Goal: Find specific page/section: Find specific page/section

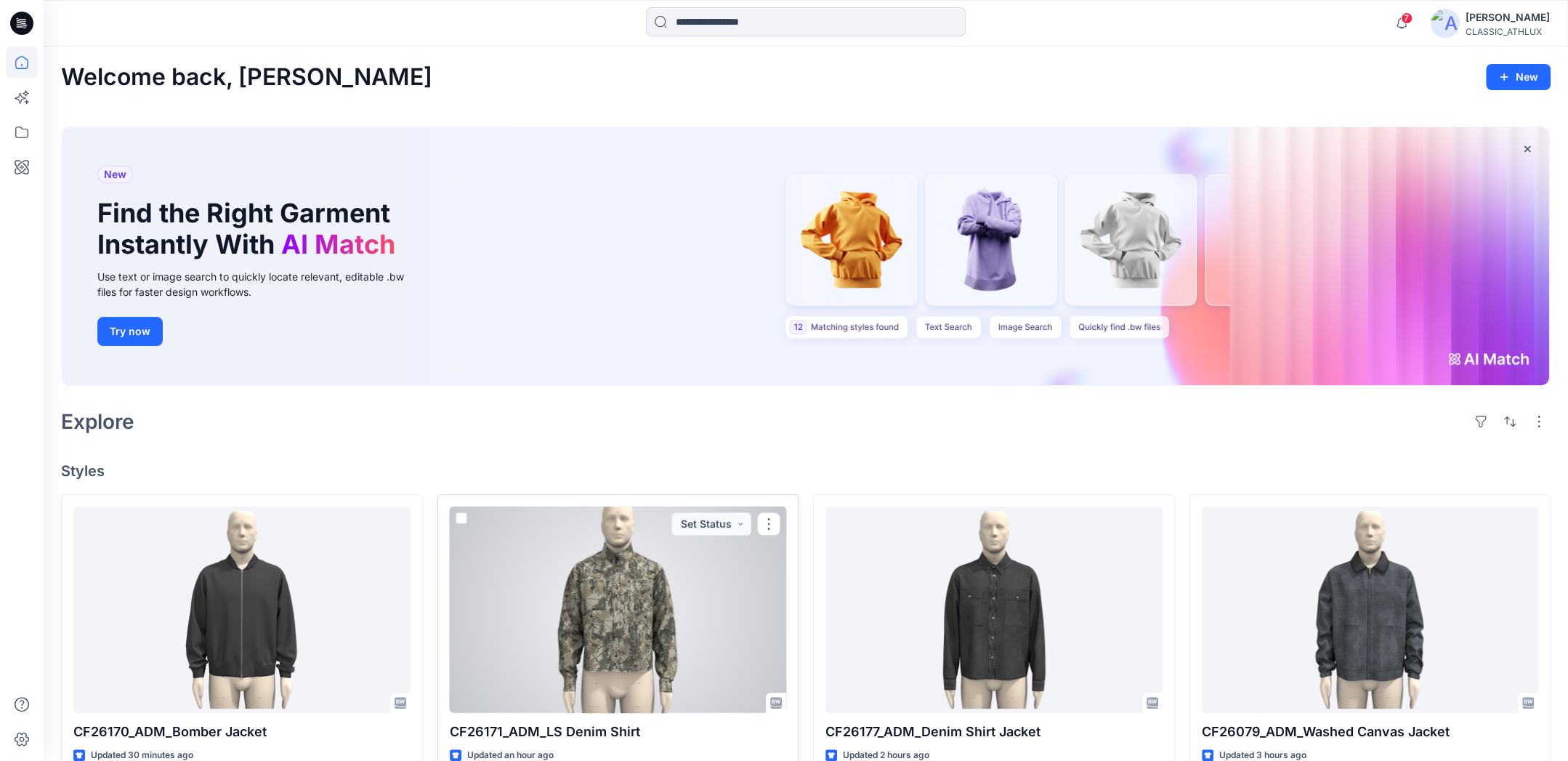
scroll to position [218, 0]
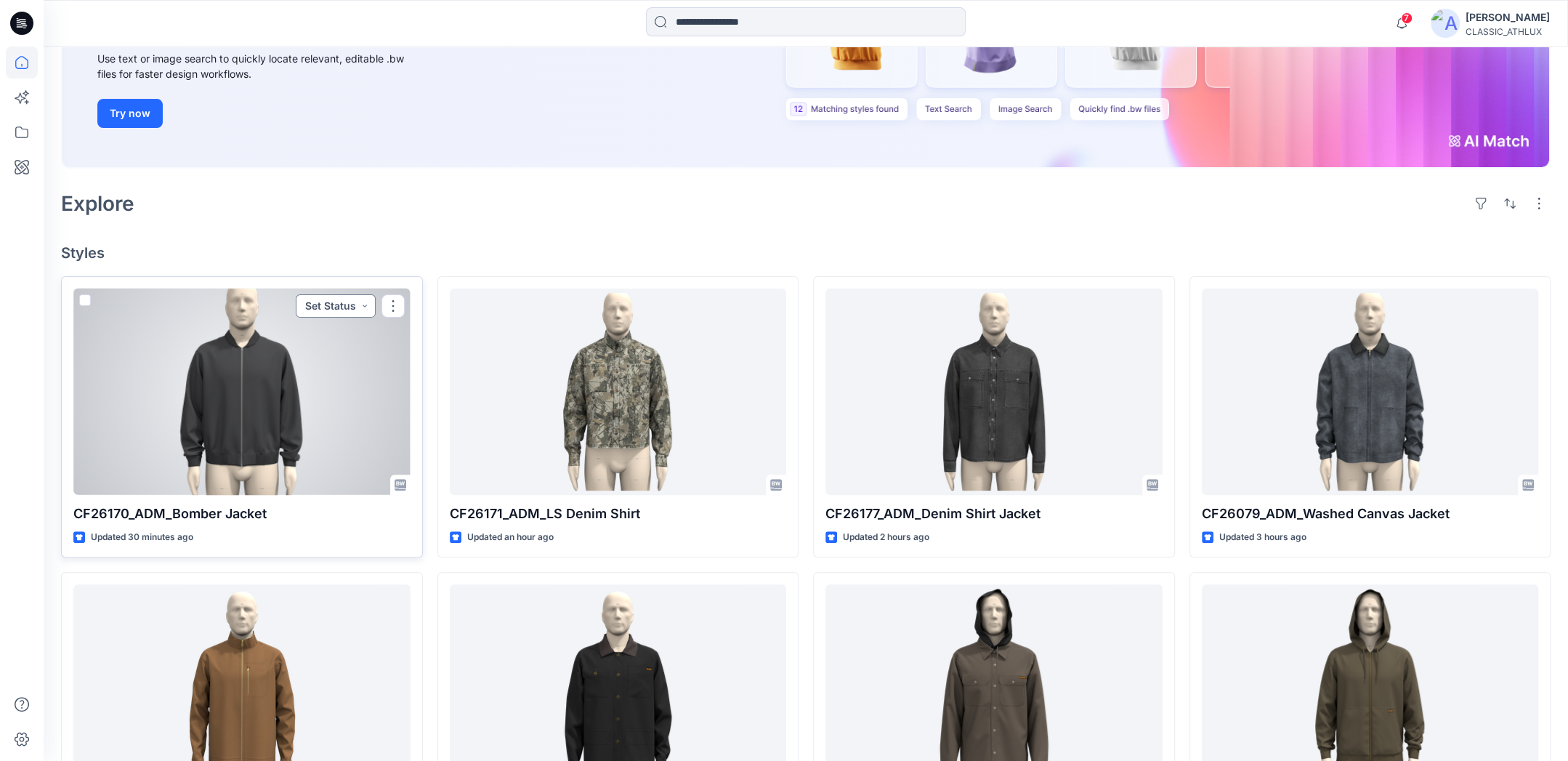
click at [367, 305] on button "Set Status" at bounding box center [336, 306] width 80 height 23
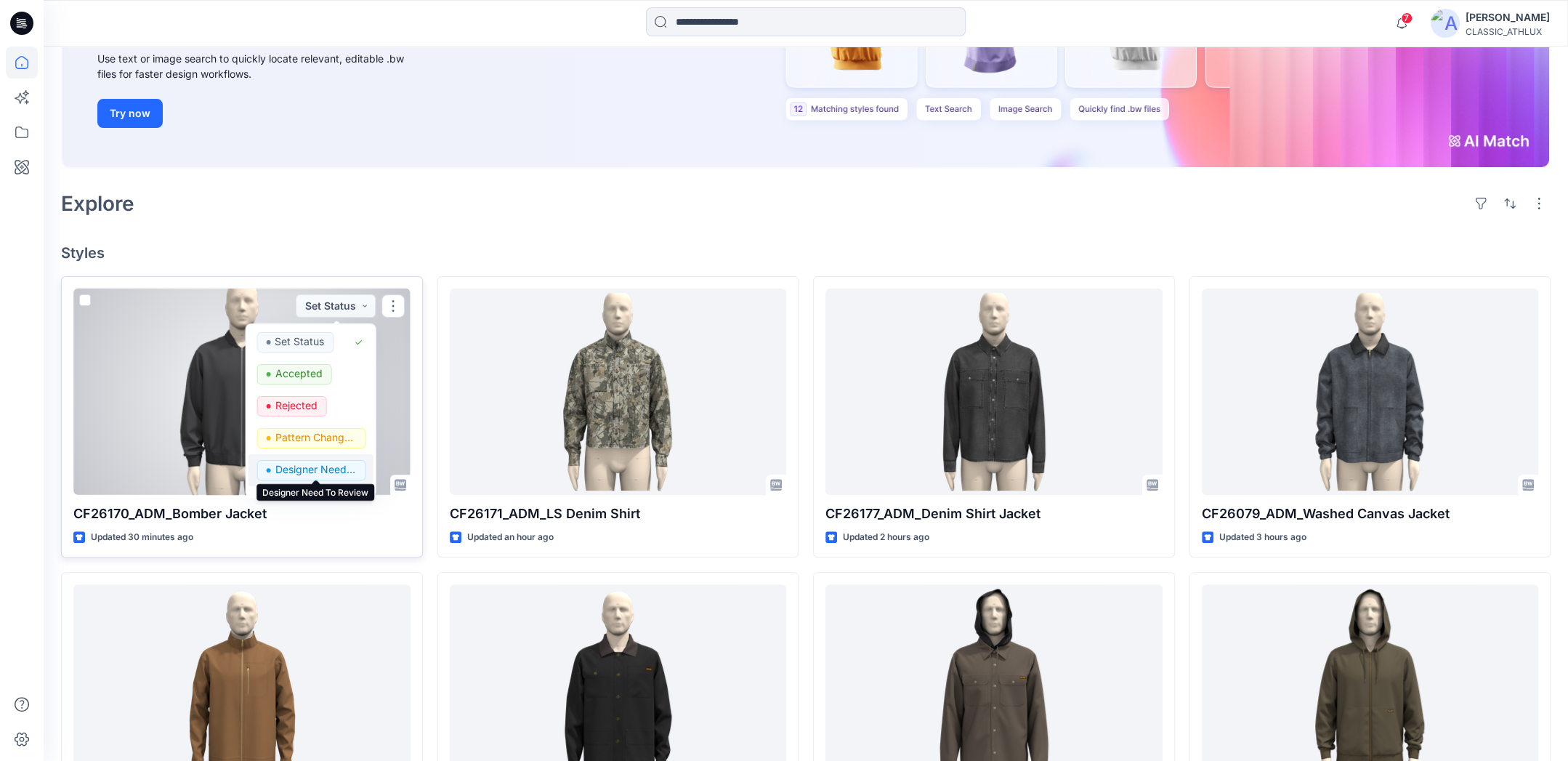
click at [295, 462] on p "Designer Need To Review" at bounding box center [315, 470] width 82 height 19
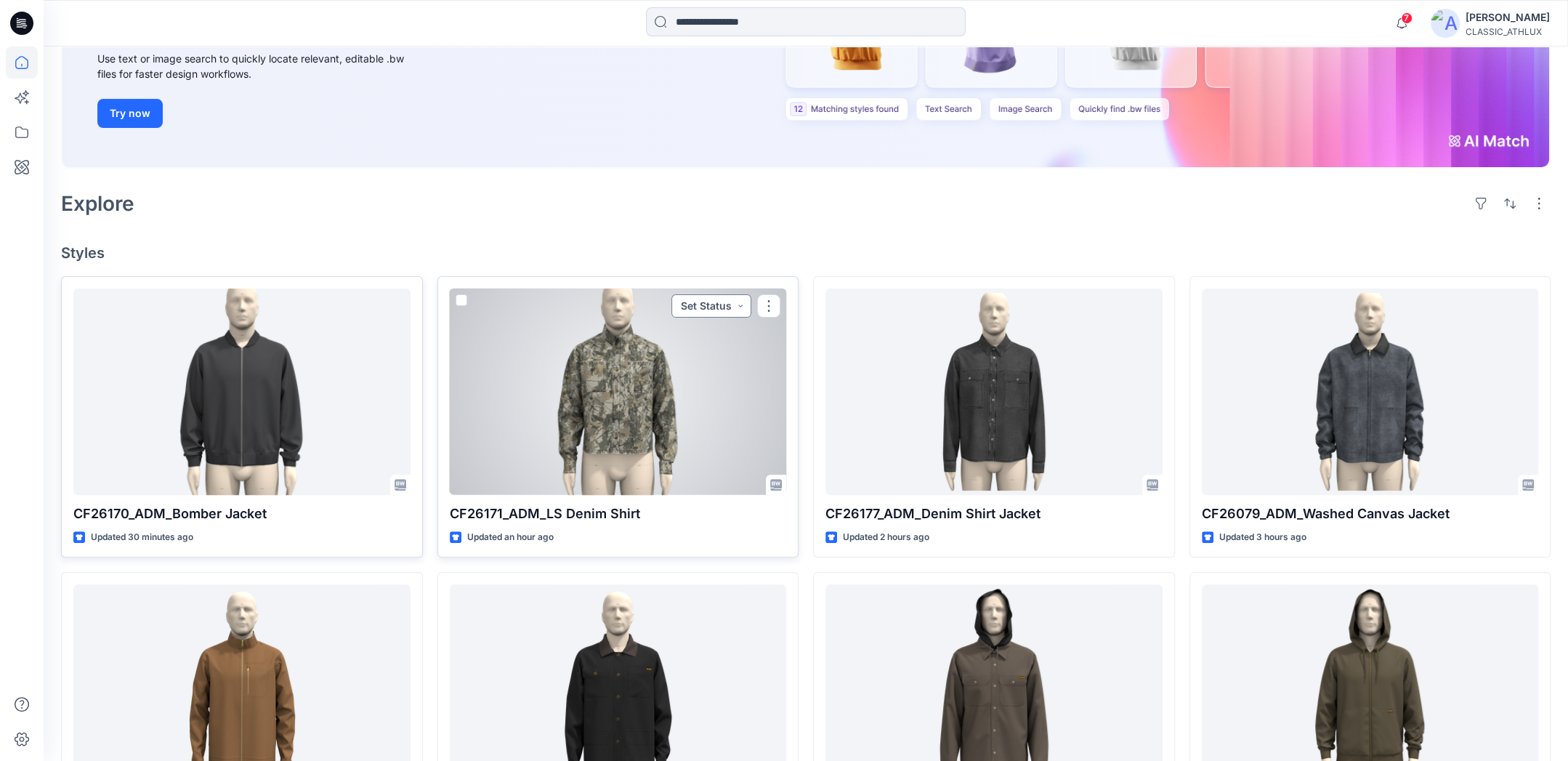
drag, startPoint x: 746, startPoint y: 305, endPoint x: 742, endPoint y: 313, distance: 8.9
click at [746, 305] on button "Set Status" at bounding box center [711, 306] width 80 height 23
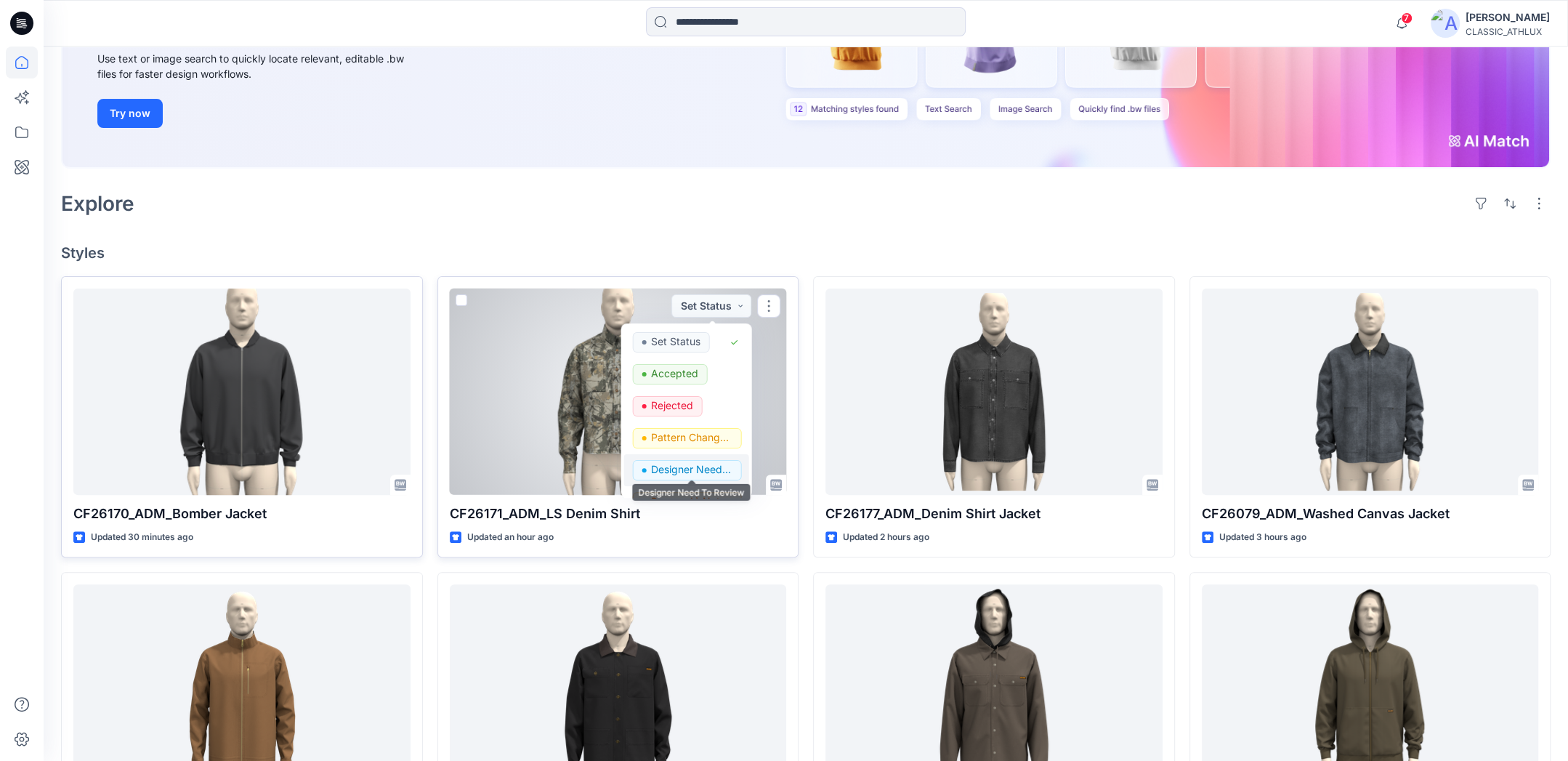
click at [689, 466] on p "Designer Need To Review" at bounding box center [691, 470] width 82 height 19
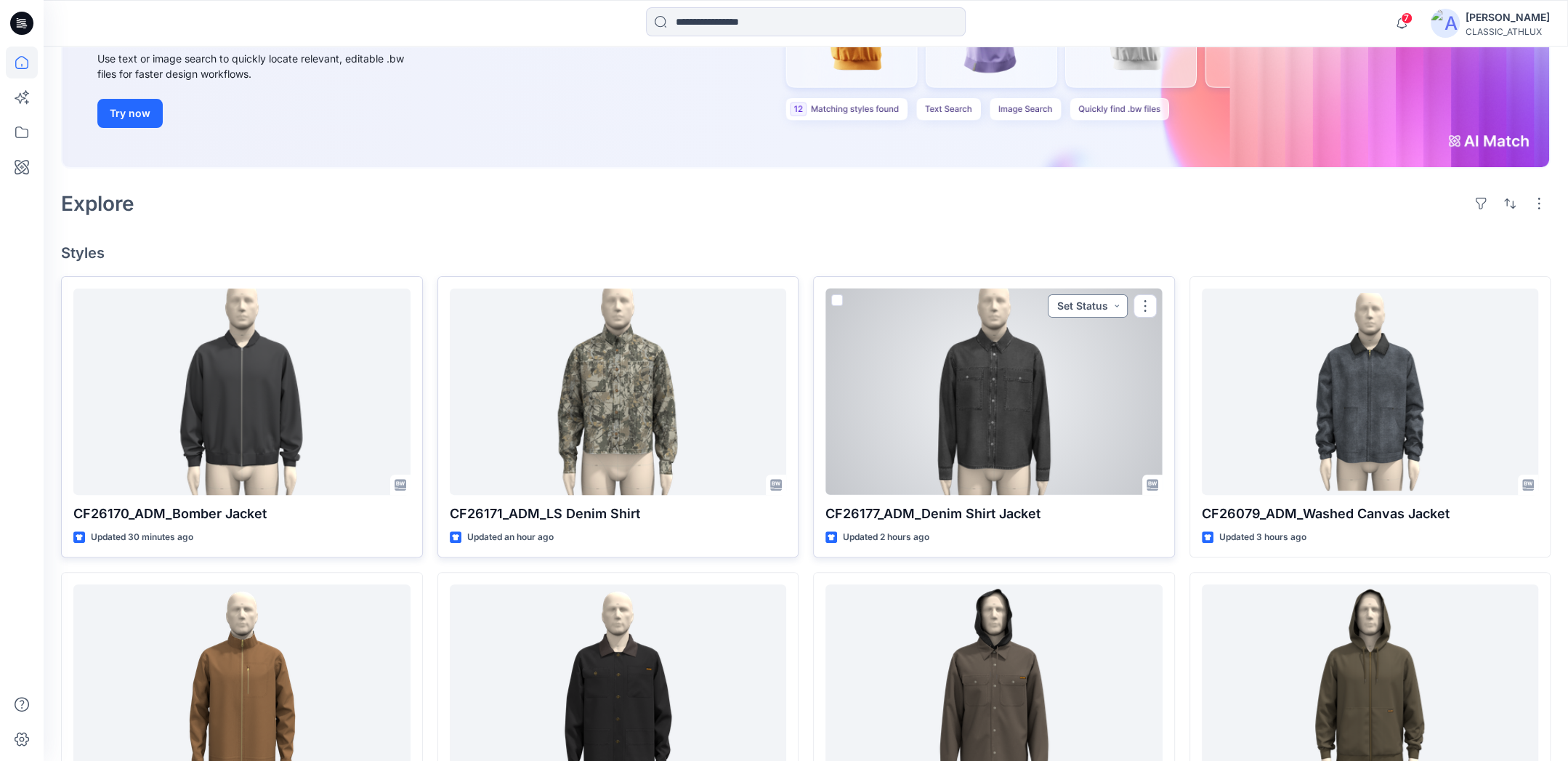
click at [1122, 306] on button "Set Status" at bounding box center [1088, 306] width 80 height 23
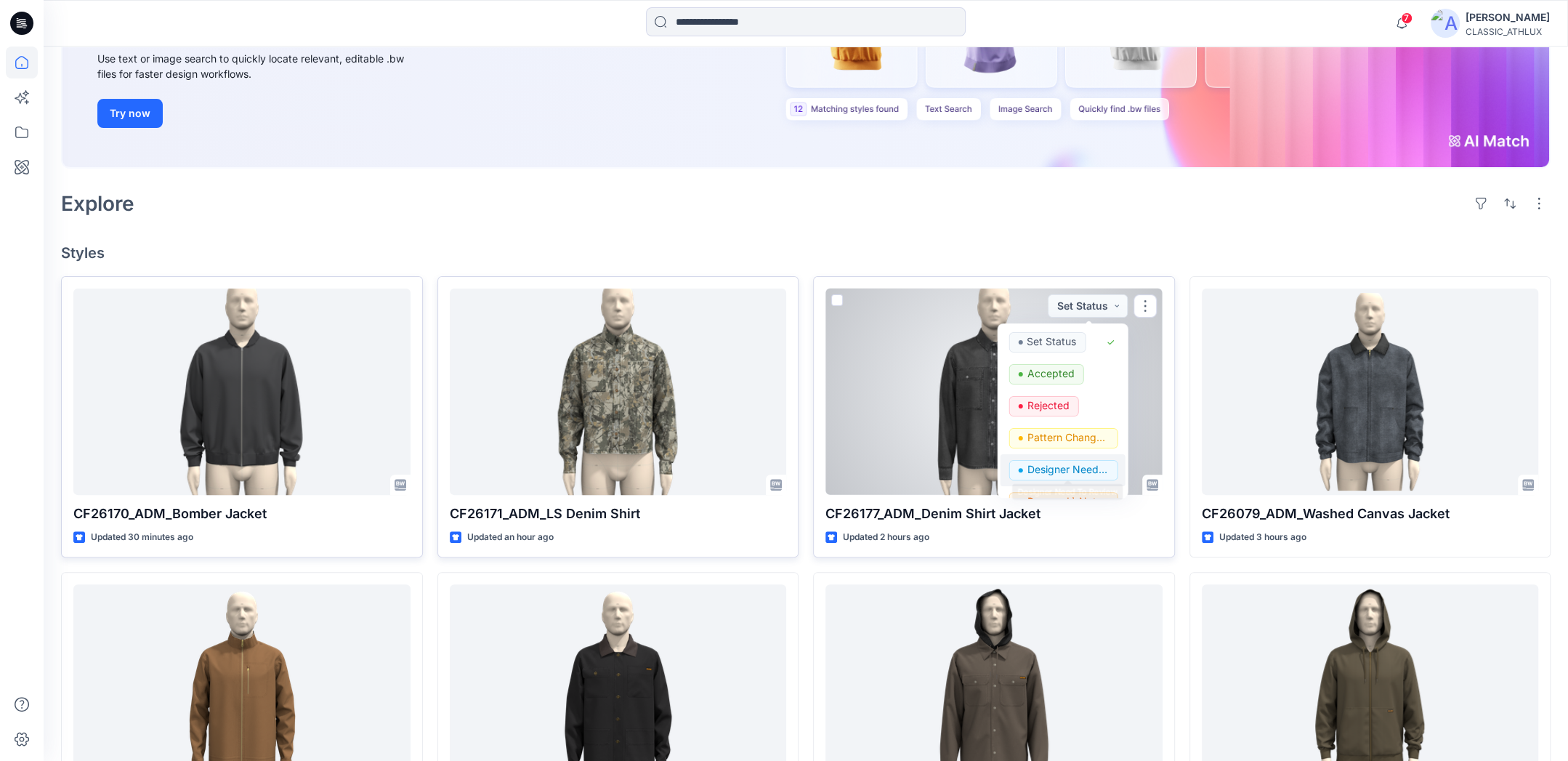
click at [1064, 467] on p "Designer Need To Review" at bounding box center [1067, 470] width 82 height 19
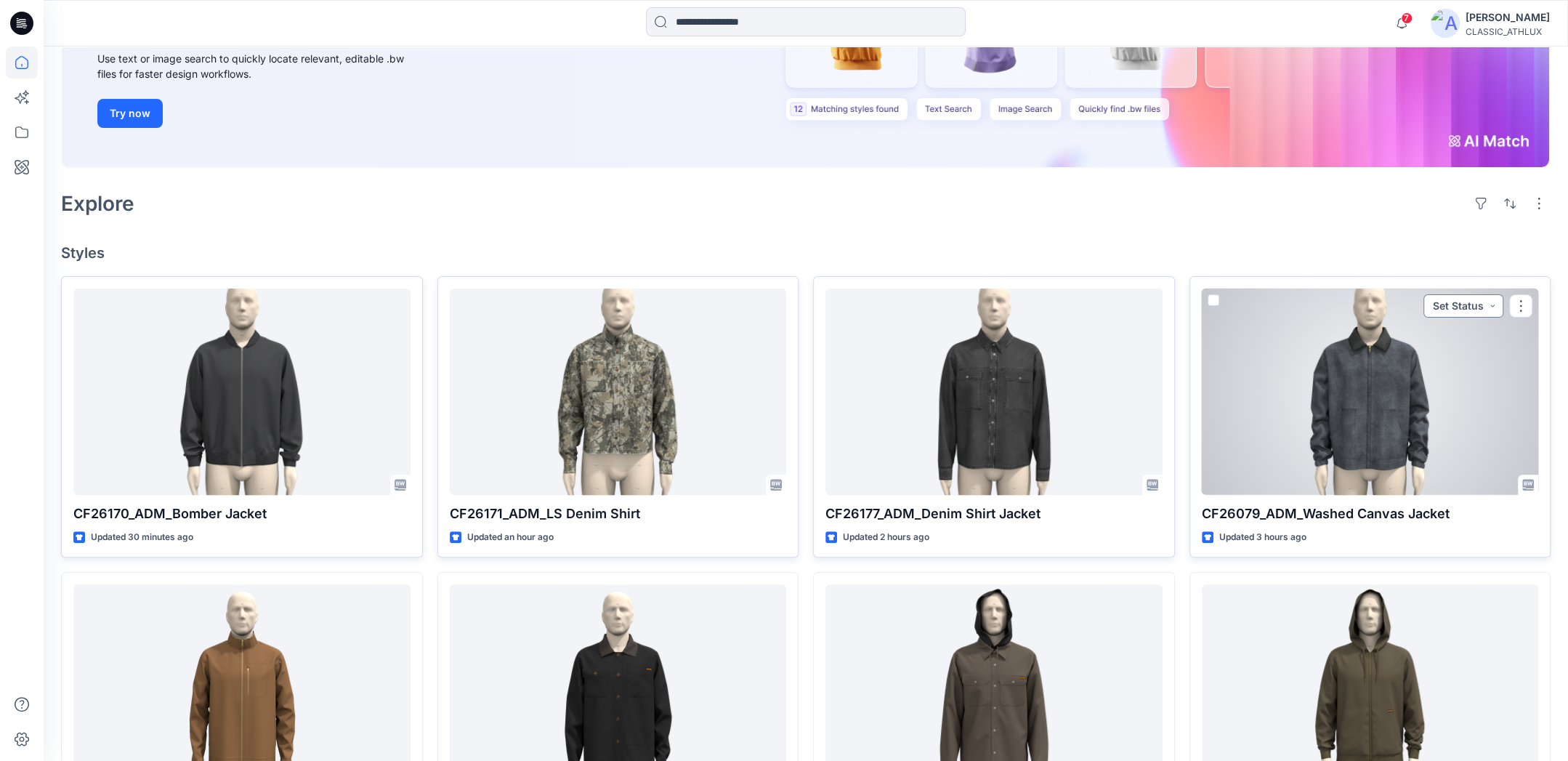
click at [1491, 306] on button "Set Status" at bounding box center [1463, 306] width 80 height 23
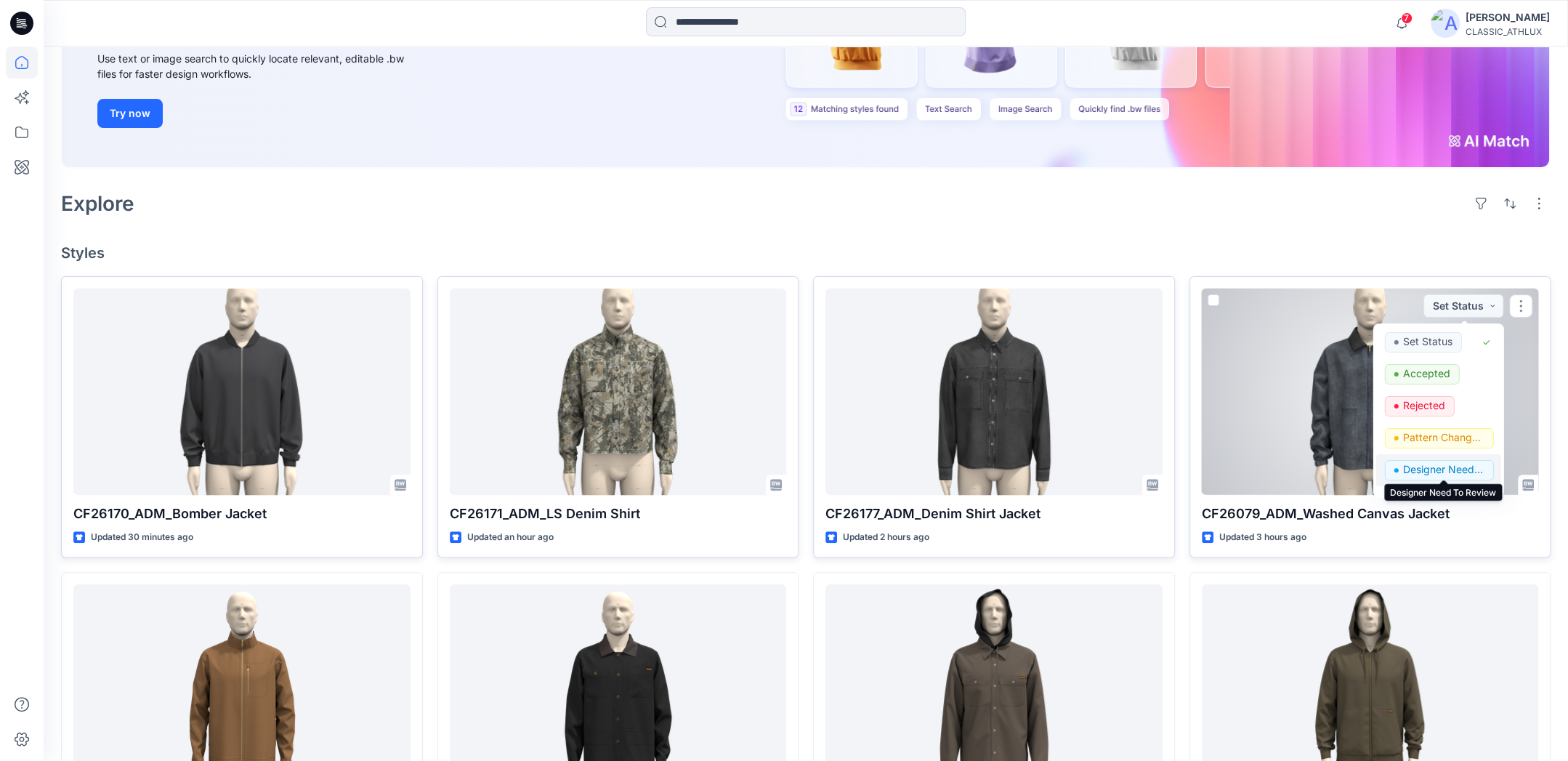
click at [1442, 468] on p "Designer Need To Review" at bounding box center [1444, 470] width 82 height 19
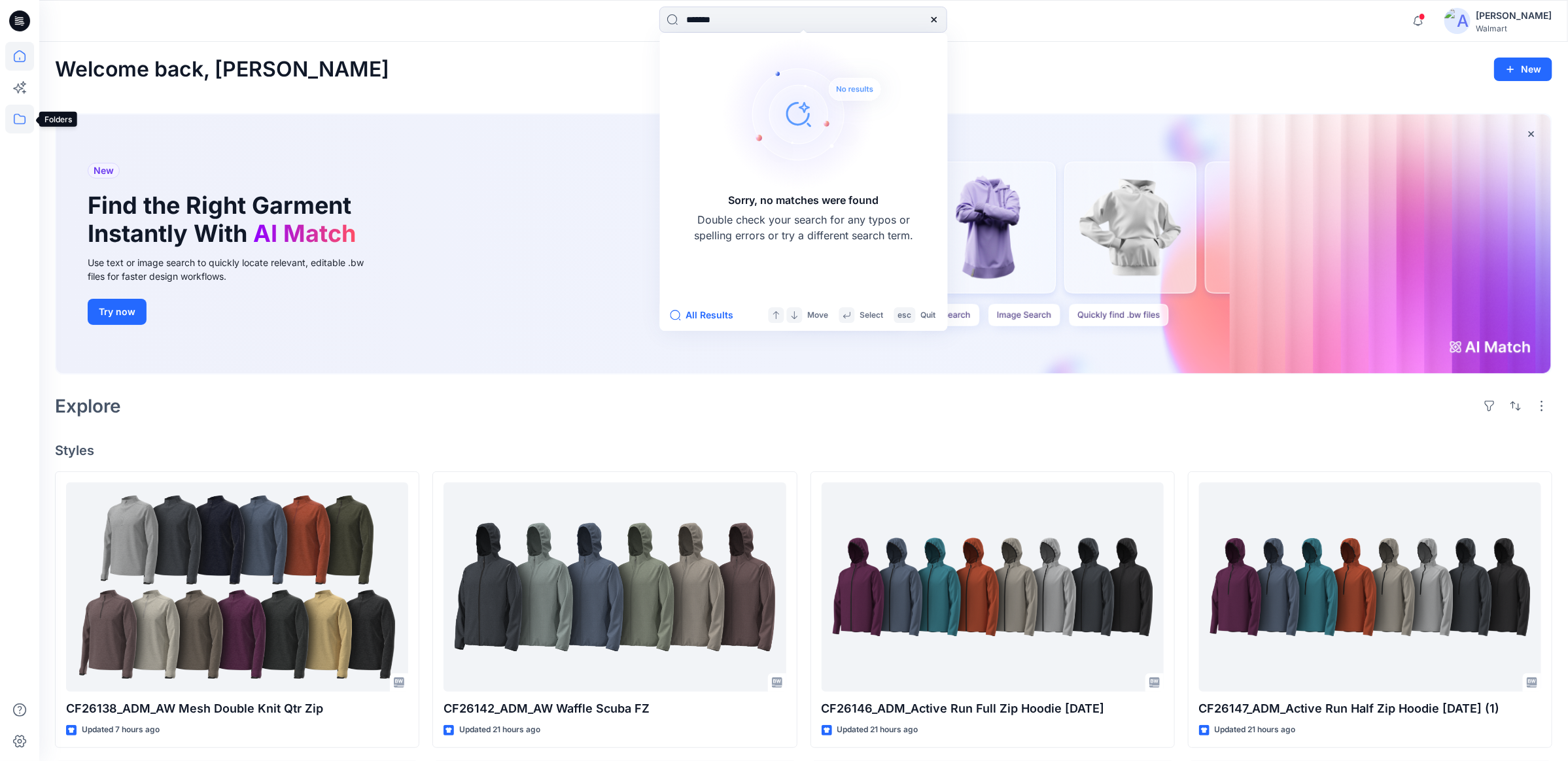
click at [25, 118] on icon at bounding box center [19, 119] width 12 height 11
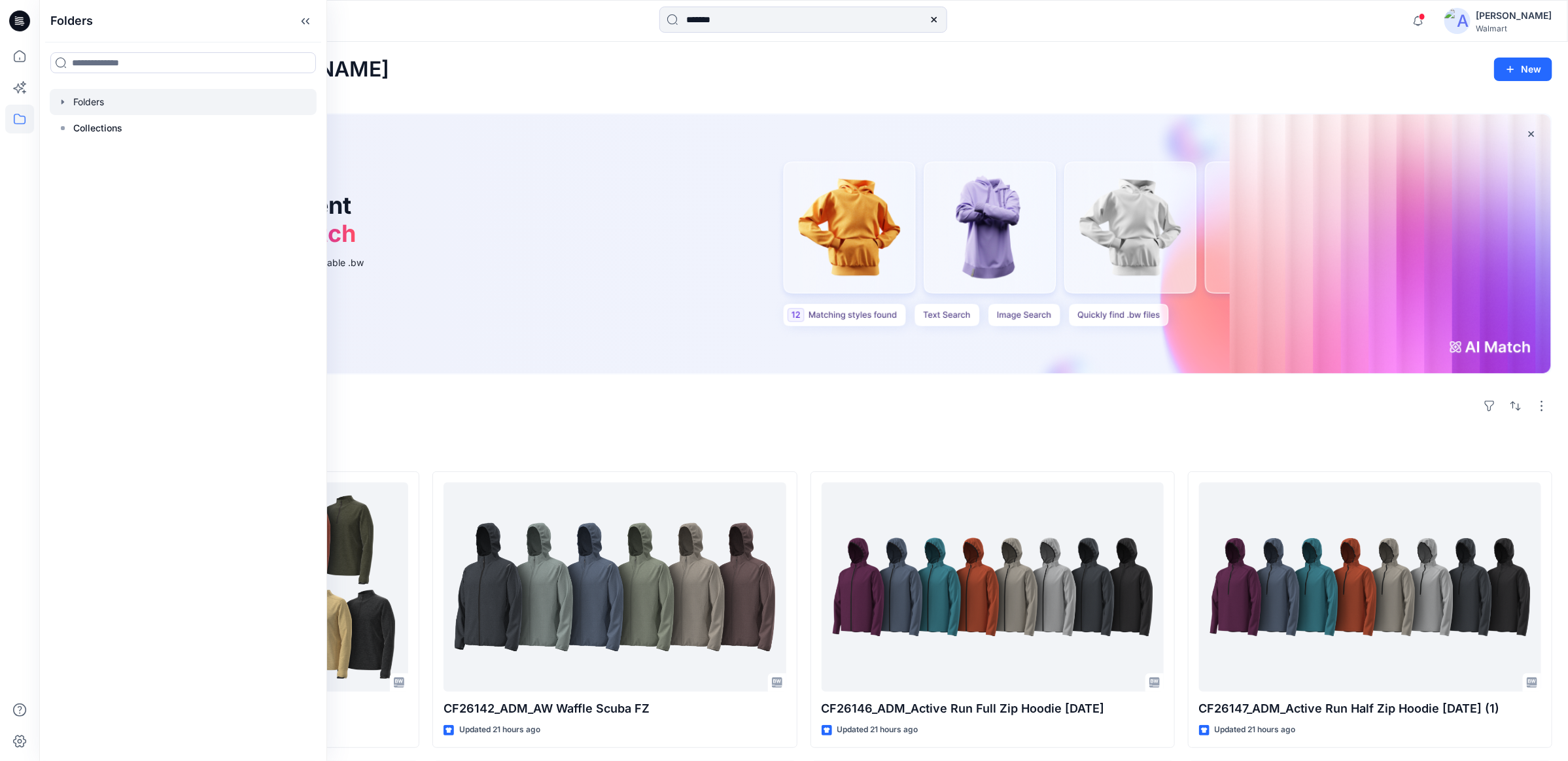
click at [66, 101] on icon "button" at bounding box center [63, 102] width 11 height 11
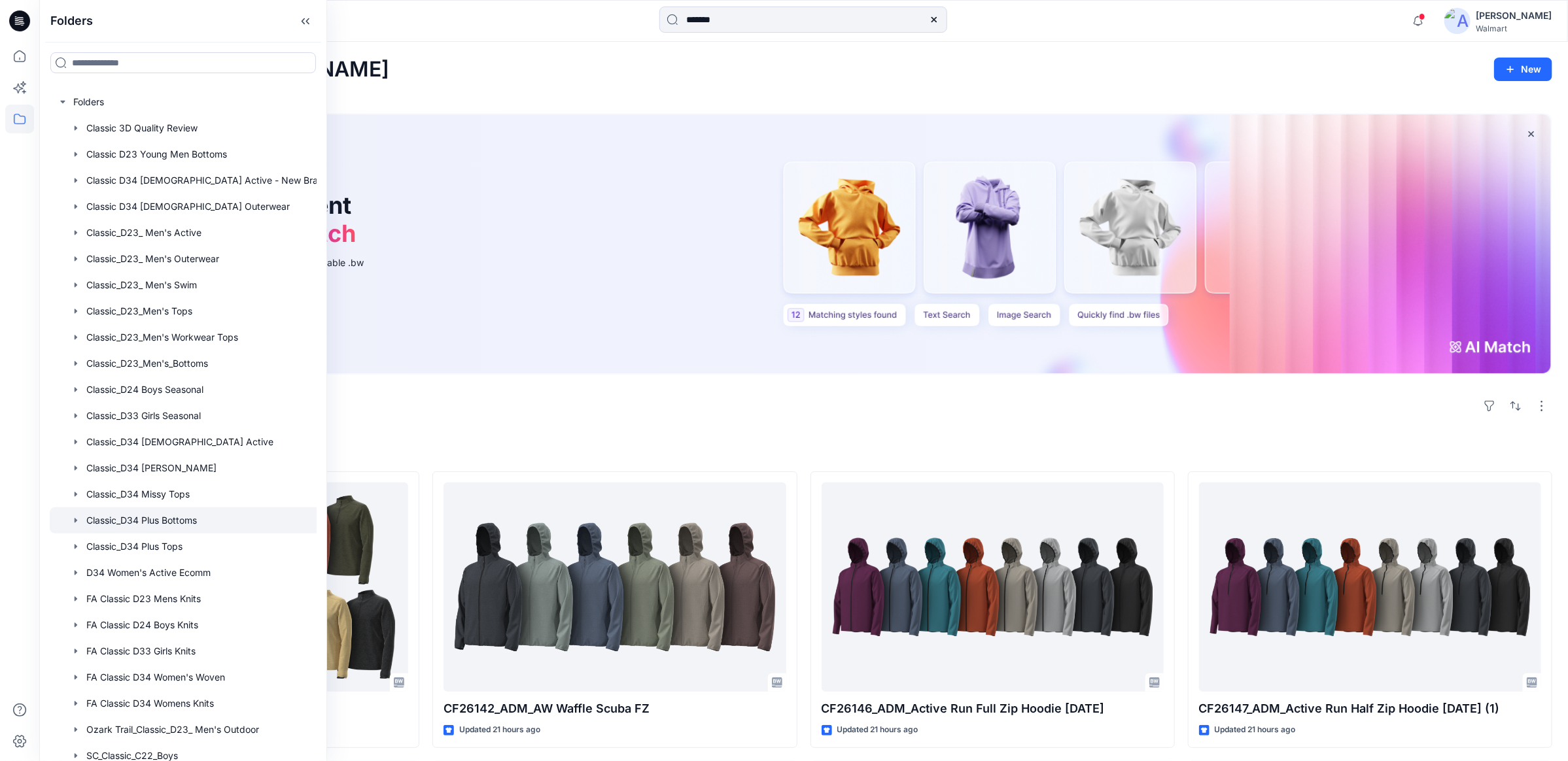
drag, startPoint x: 314, startPoint y: 149, endPoint x: 292, endPoint y: 524, distance: 375.6
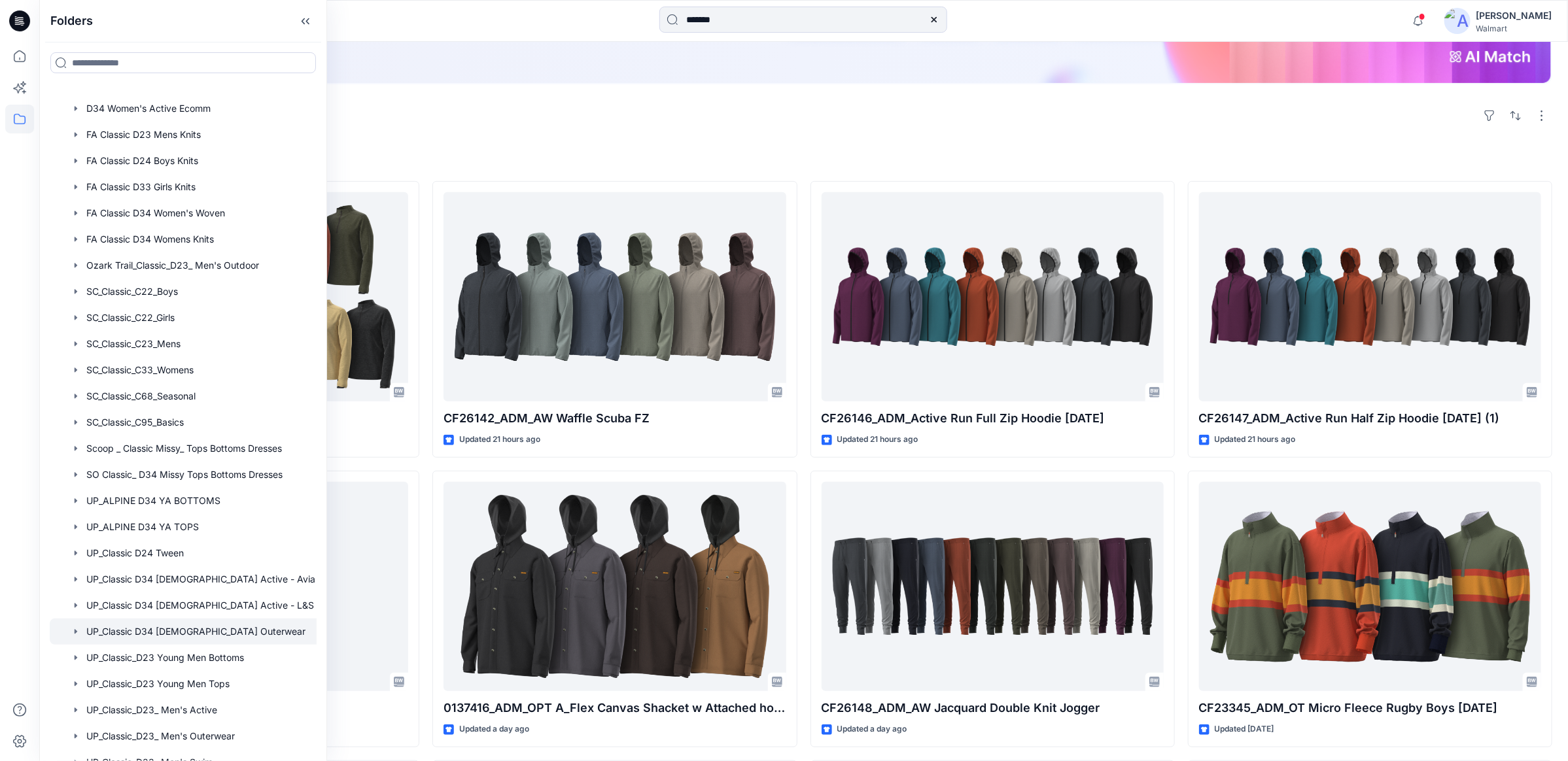
scroll to position [449, 0]
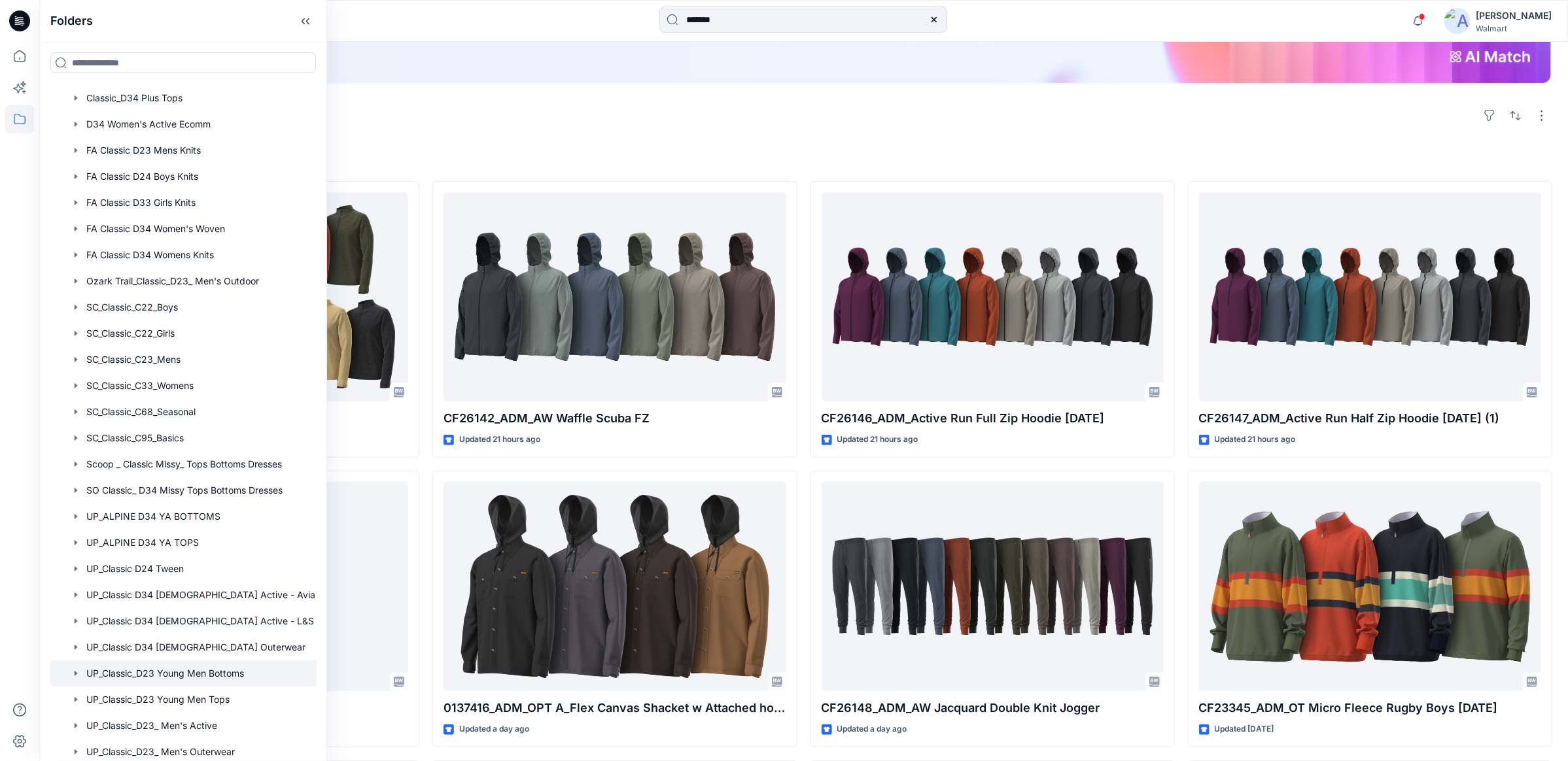
click at [170, 674] on div at bounding box center [200, 673] width 299 height 26
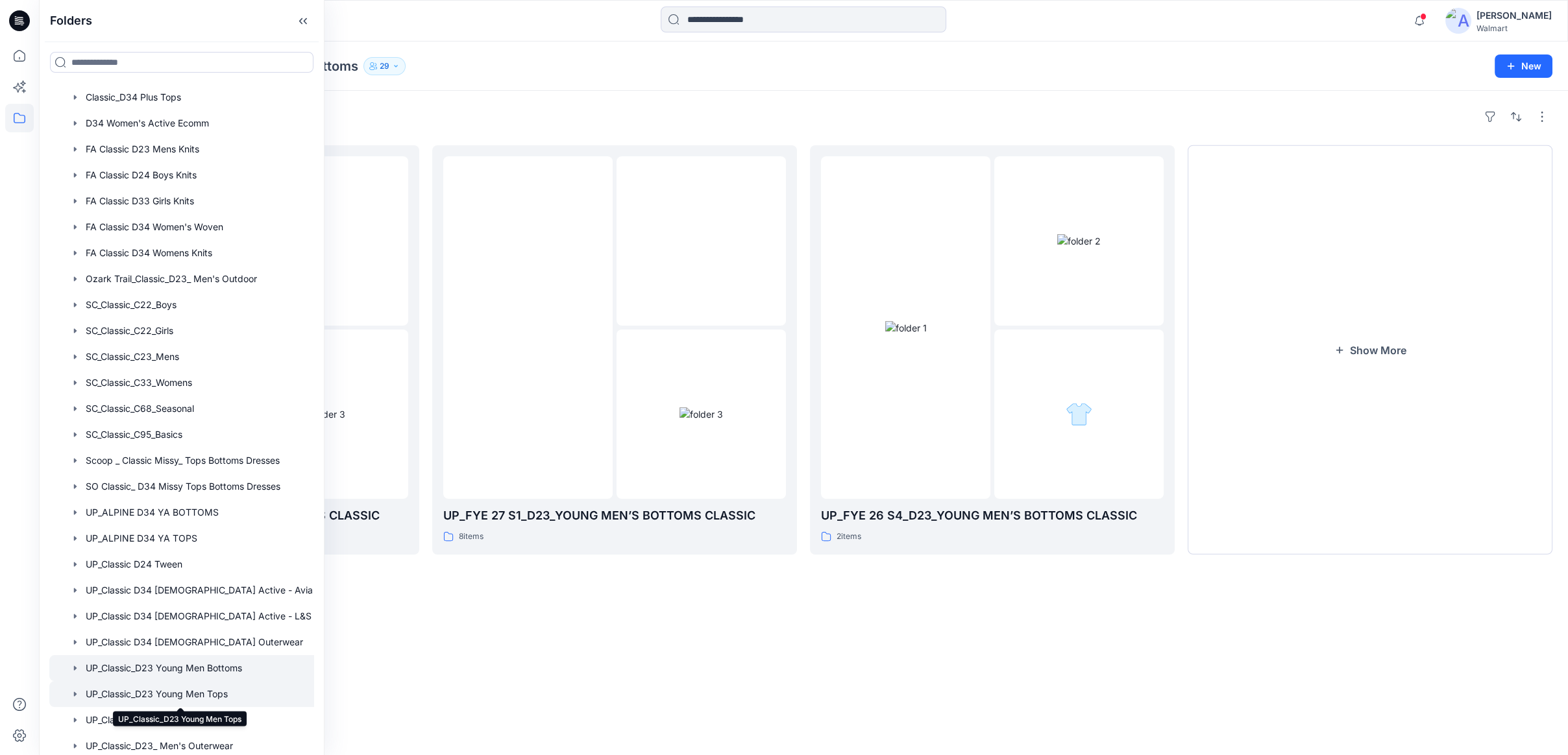
click at [162, 695] on div at bounding box center [198, 694] width 297 height 26
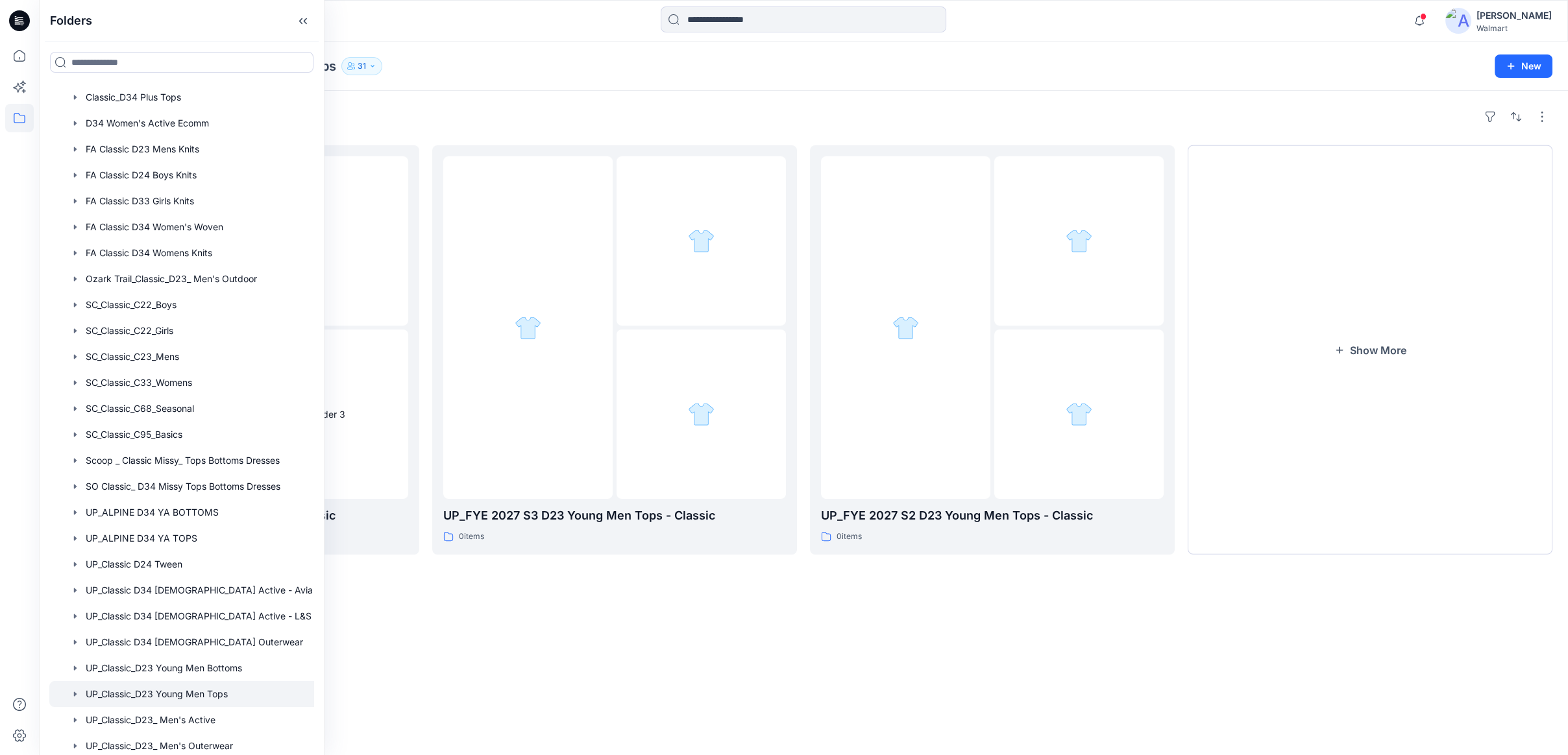
click at [846, 669] on div "Folders UP_FYE 2027 S1 D23 Young Men Tops - Classic 5 items UP_FYE 2027 S3 D23 …" at bounding box center [803, 423] width 1529 height 665
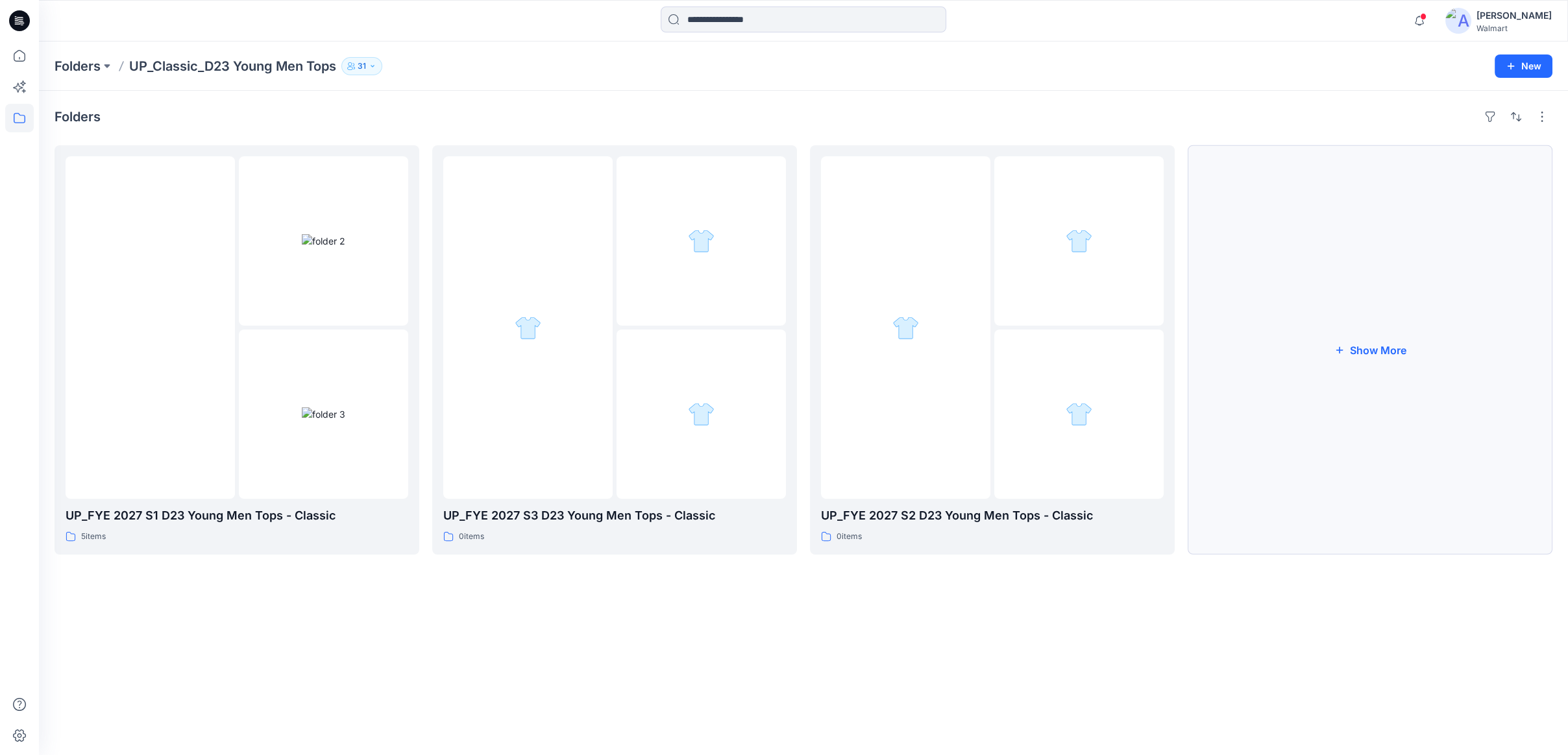
click at [1369, 347] on button "Show More" at bounding box center [1370, 350] width 365 height 409
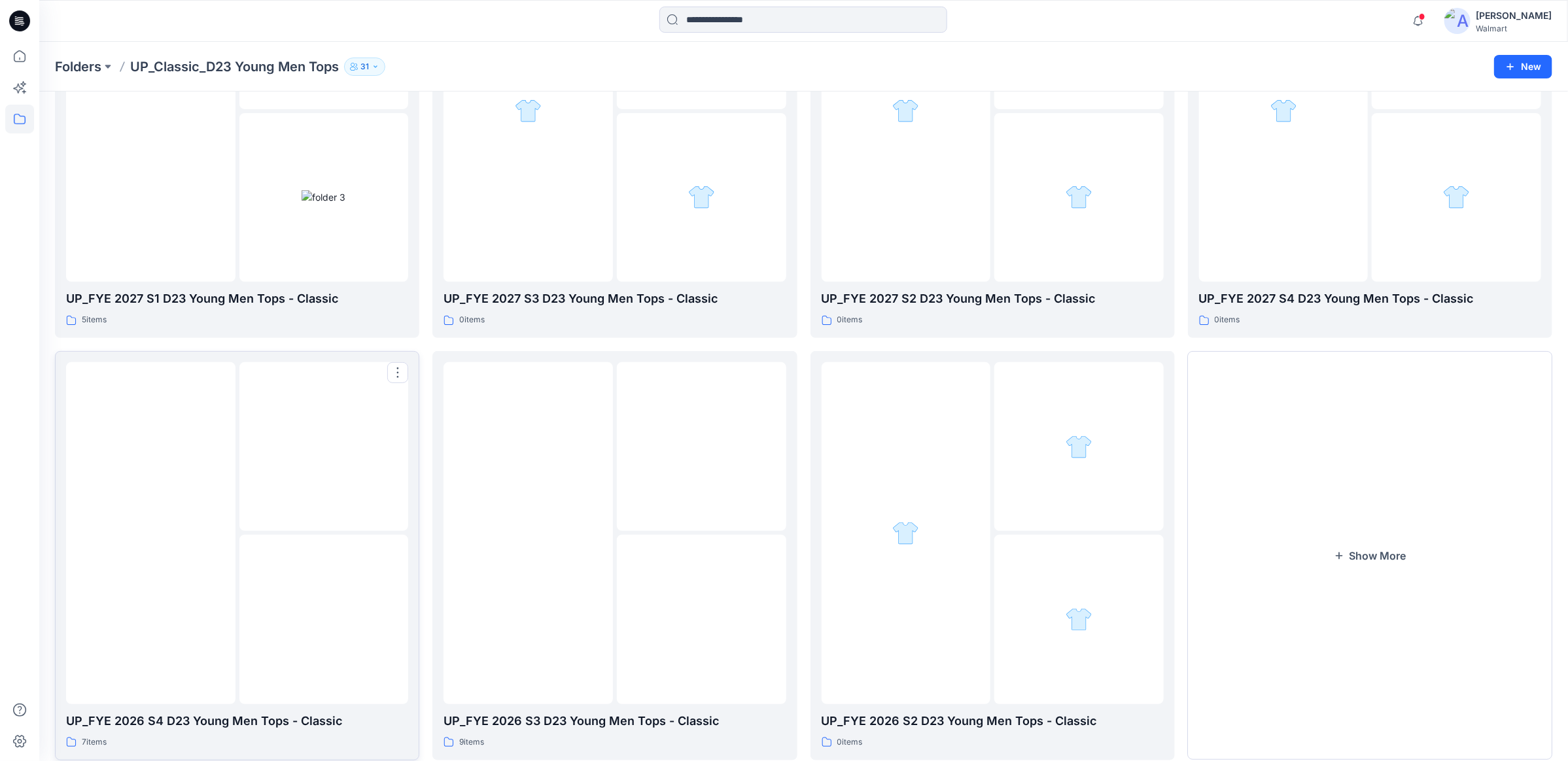
scroll to position [253, 0]
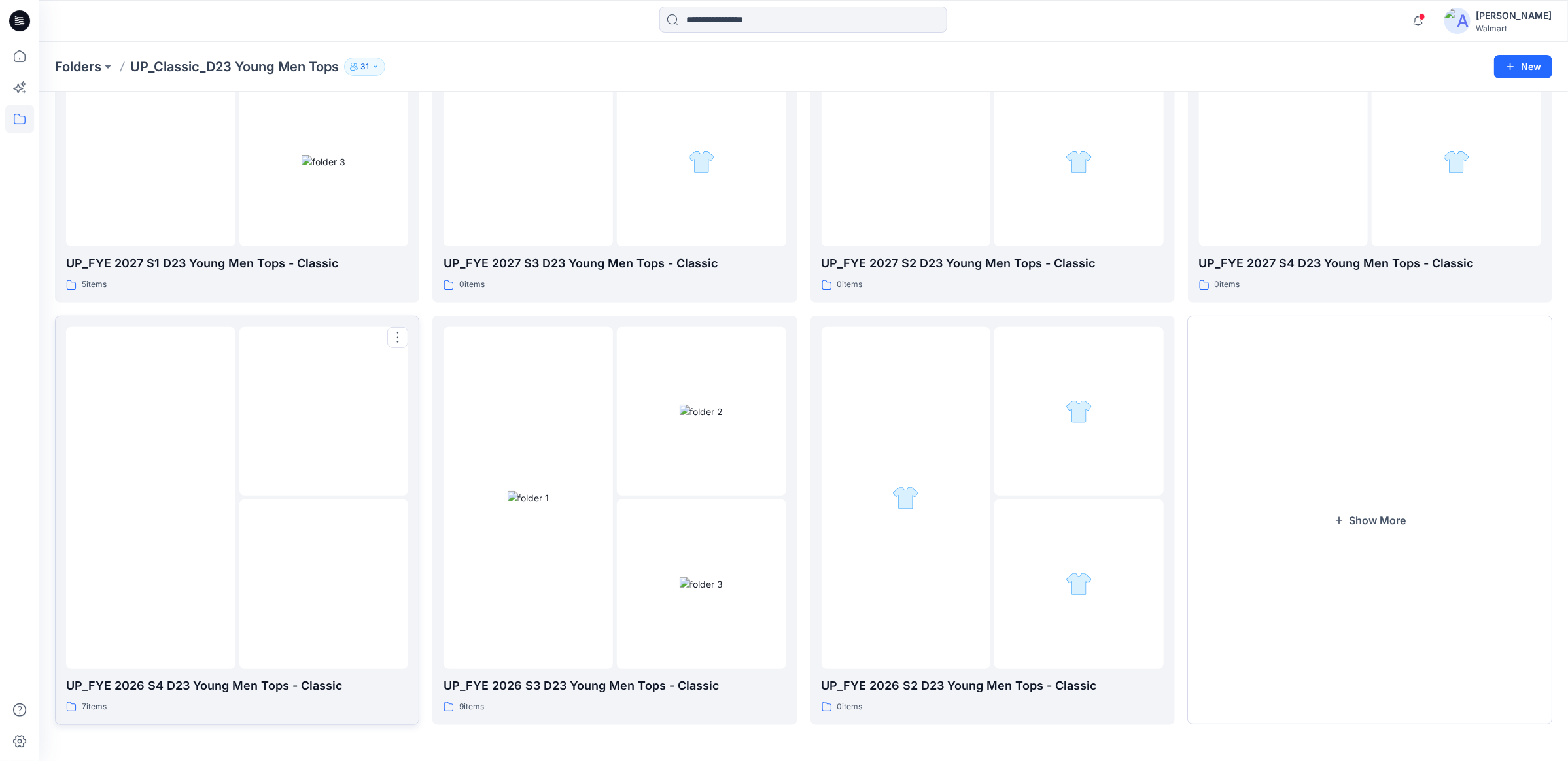
click at [324, 411] on img at bounding box center [324, 411] width 0 height 0
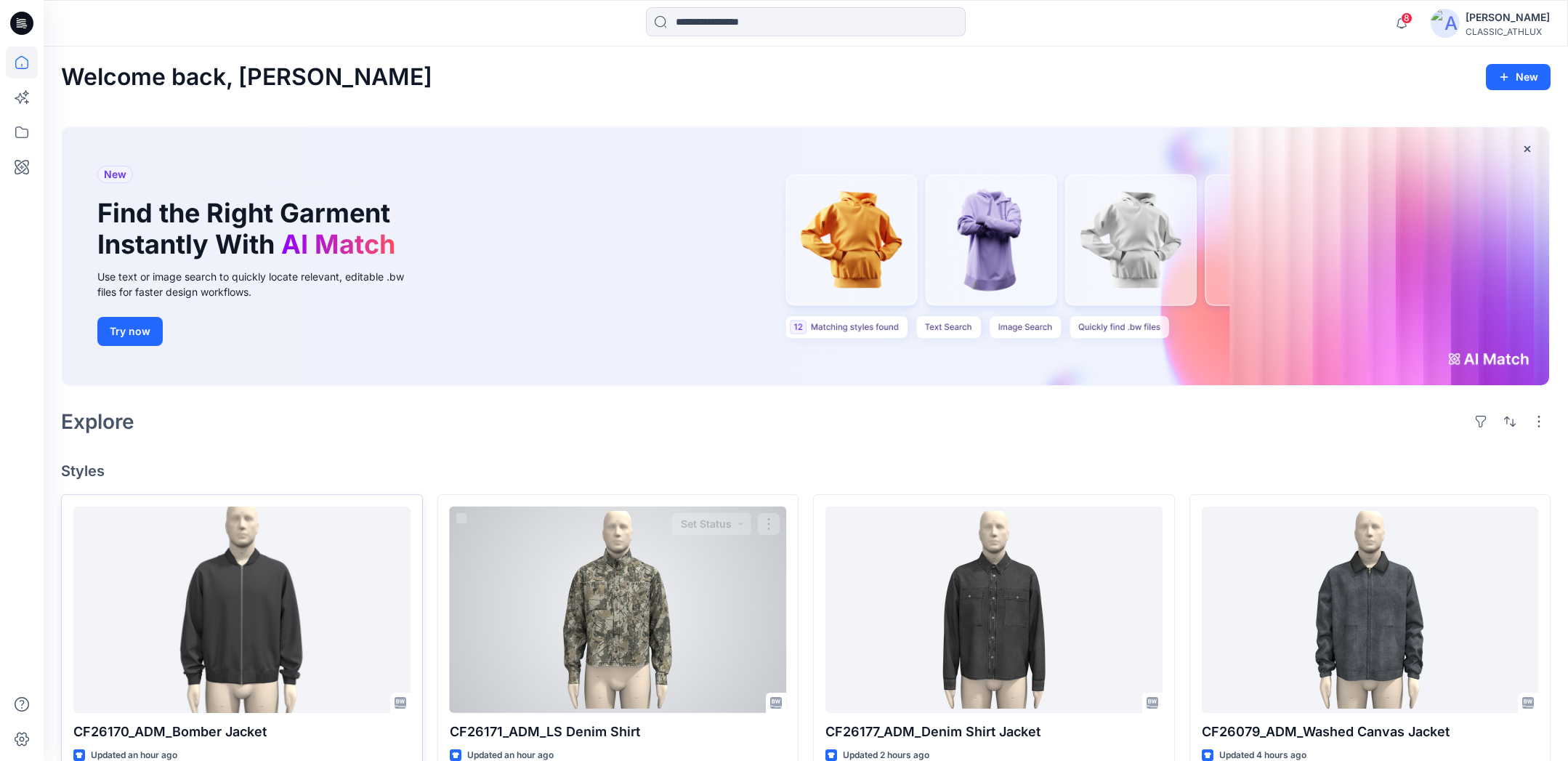
scroll to position [218, 0]
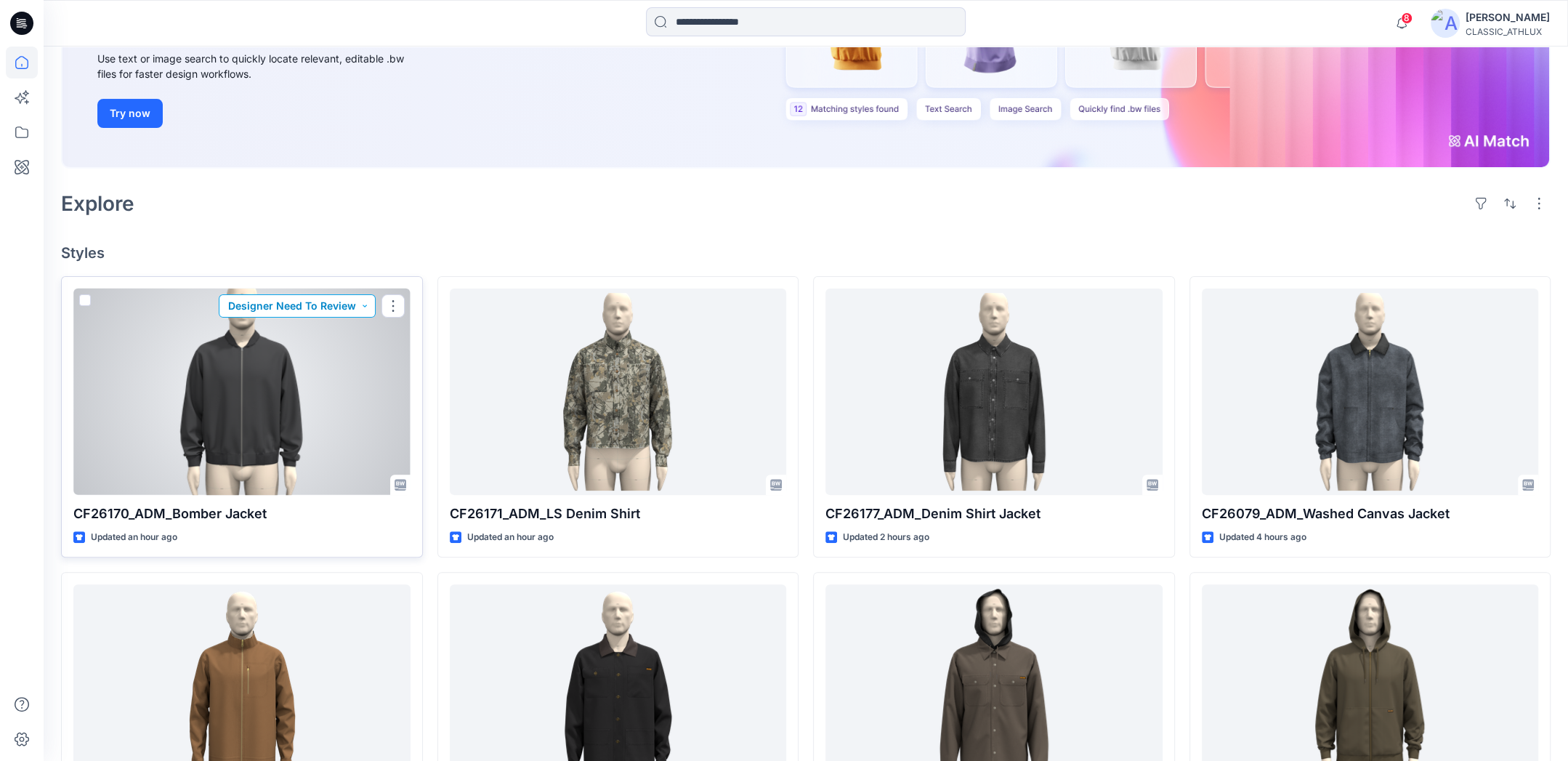
click at [363, 306] on button "Designer Need To Review" at bounding box center [297, 306] width 157 height 23
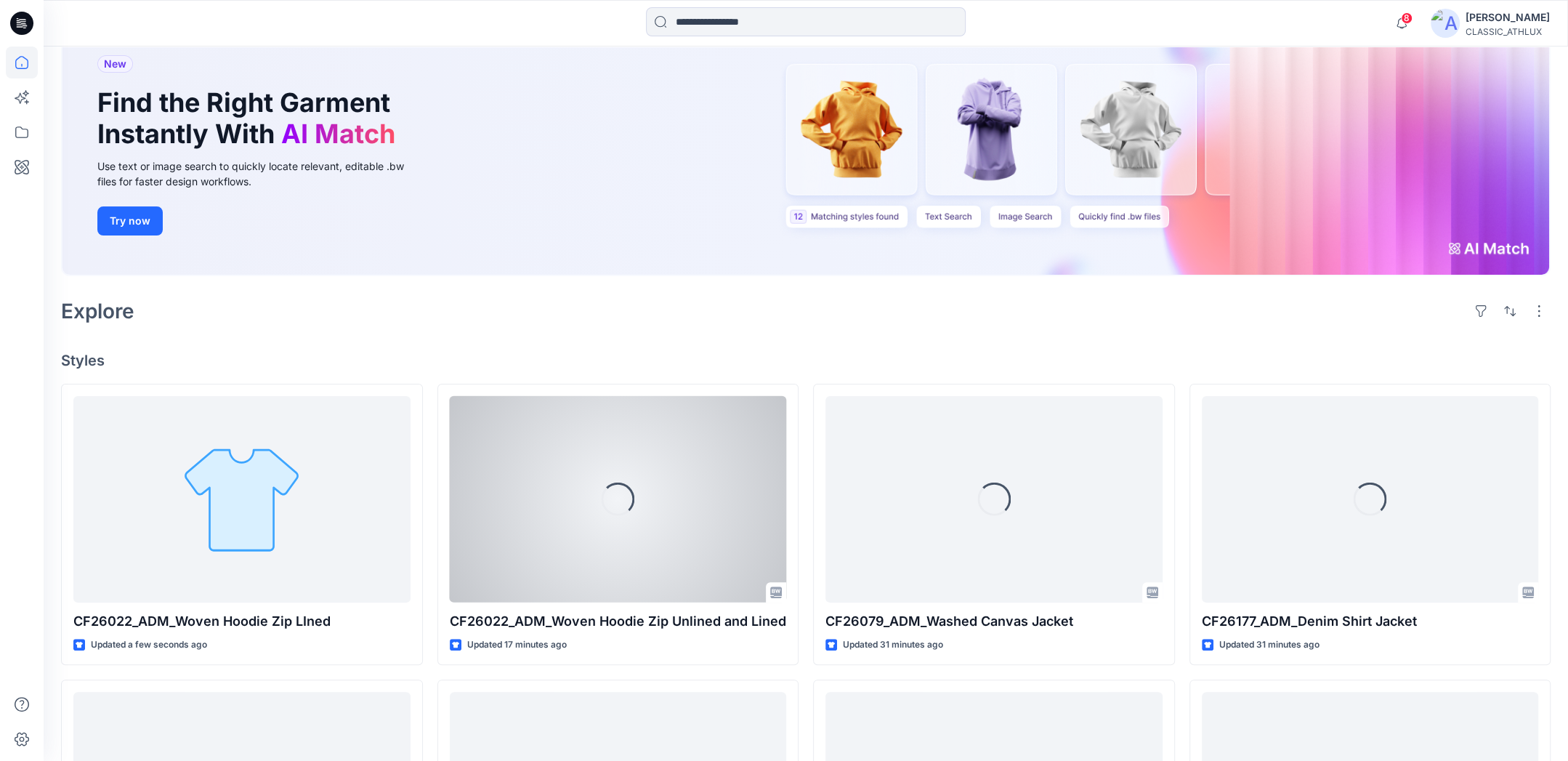
scroll to position [146, 0]
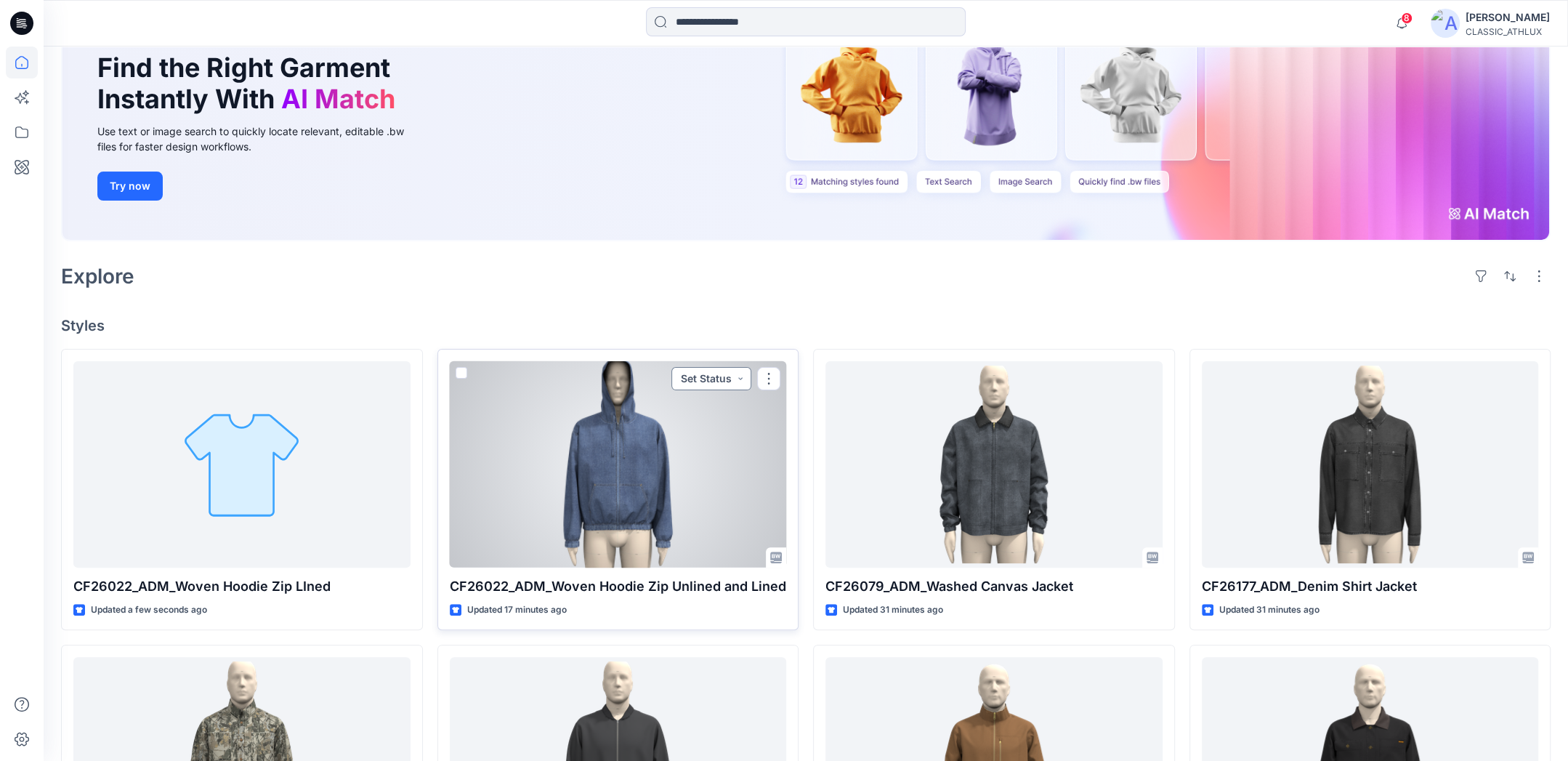
click at [717, 379] on button "Set Status" at bounding box center [711, 379] width 80 height 23
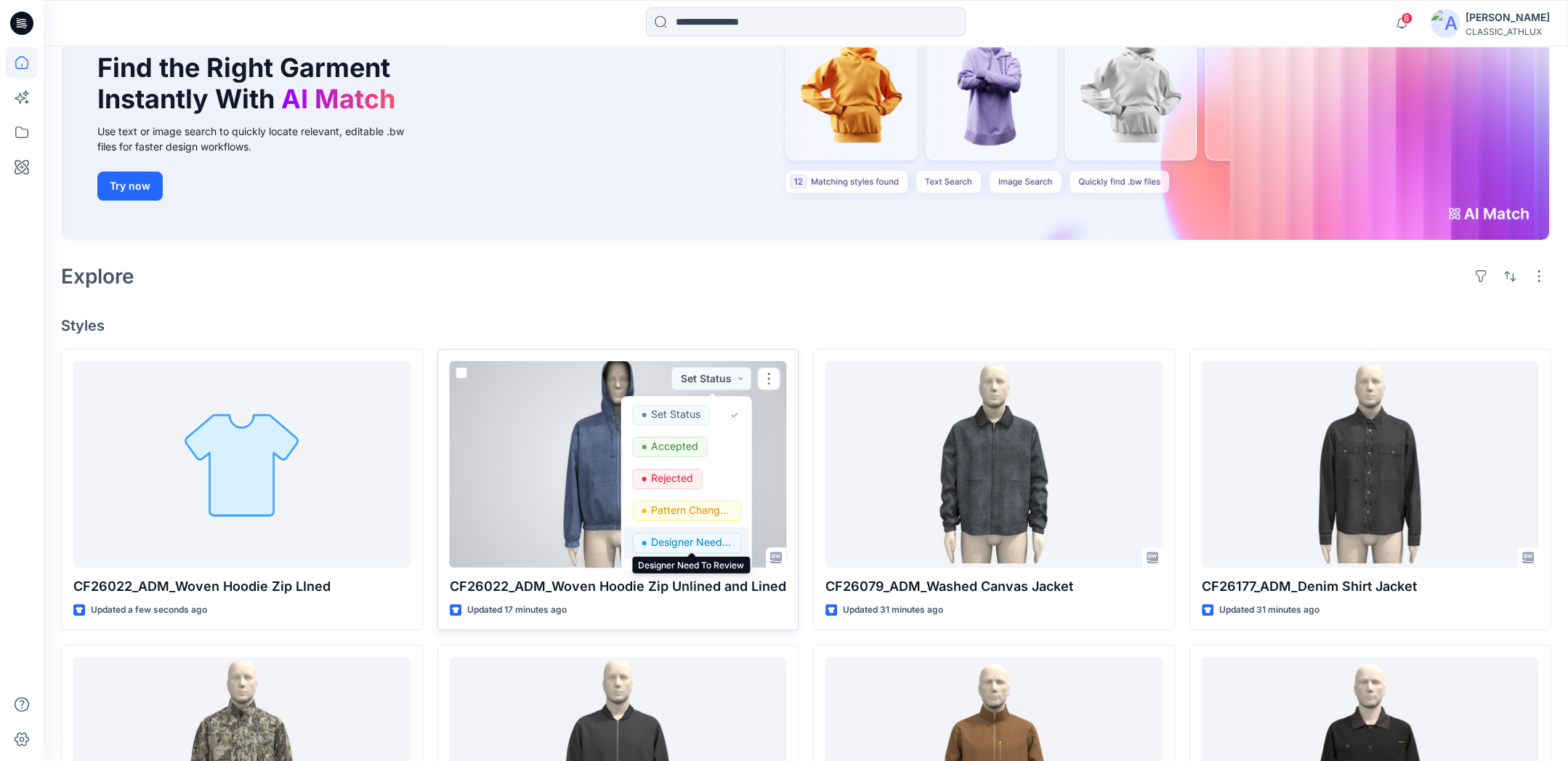
click at [704, 543] on p "Designer Need To Review" at bounding box center [691, 542] width 82 height 19
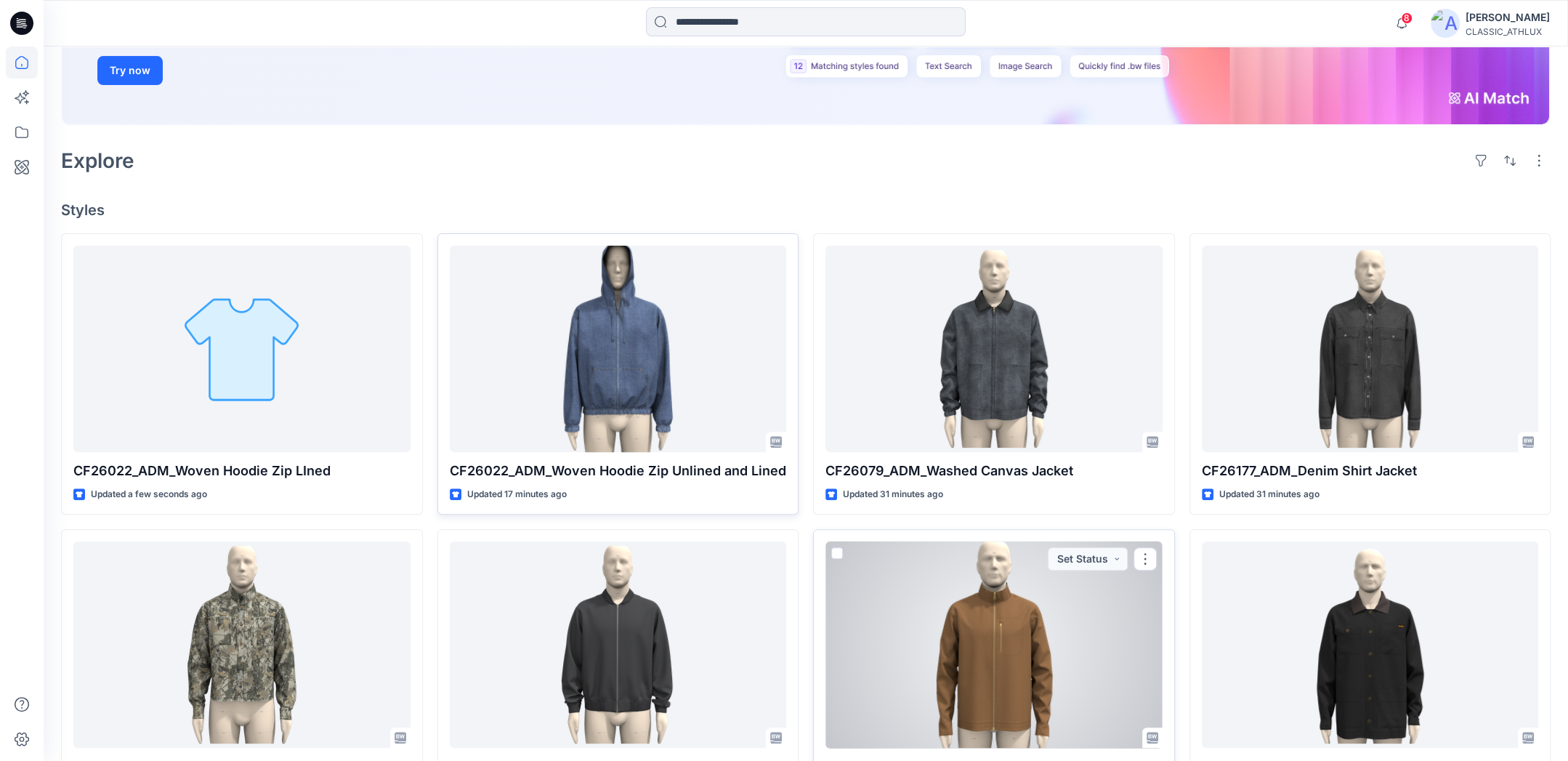
scroll to position [238, 0]
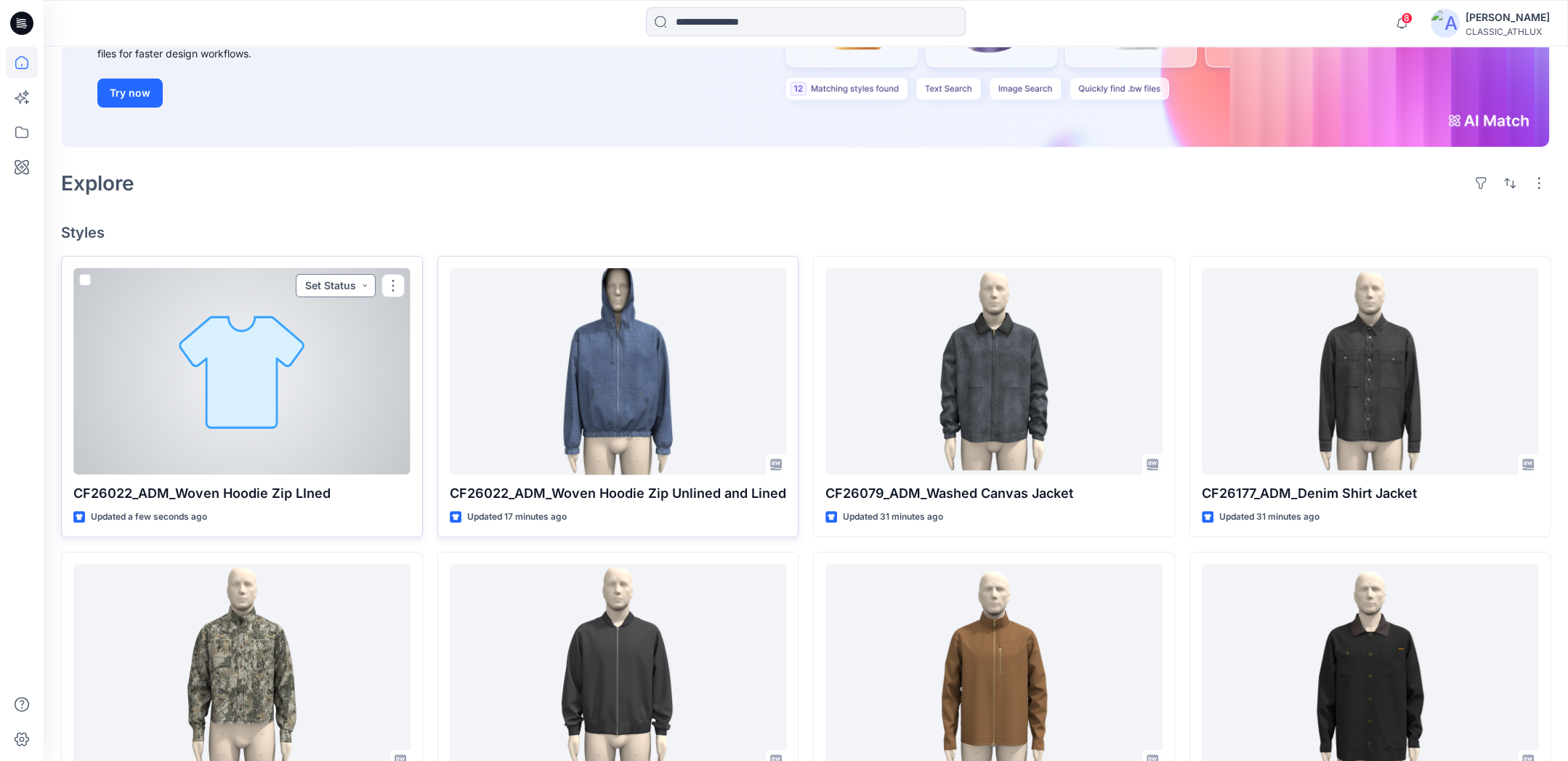
click at [370, 274] on button "Set Status" at bounding box center [336, 285] width 80 height 23
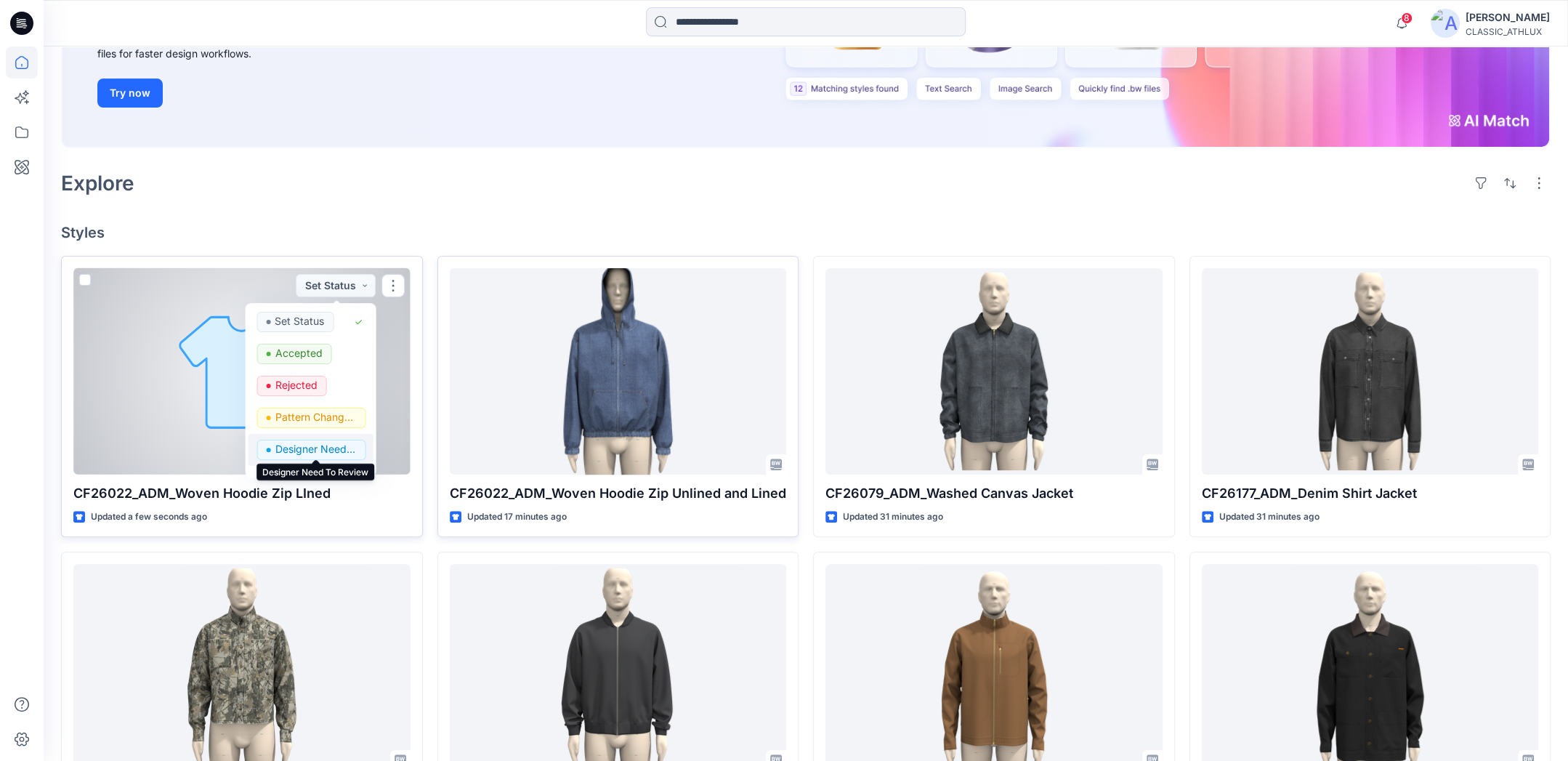
click at [332, 454] on p "Designer Need To Review" at bounding box center [315, 449] width 82 height 19
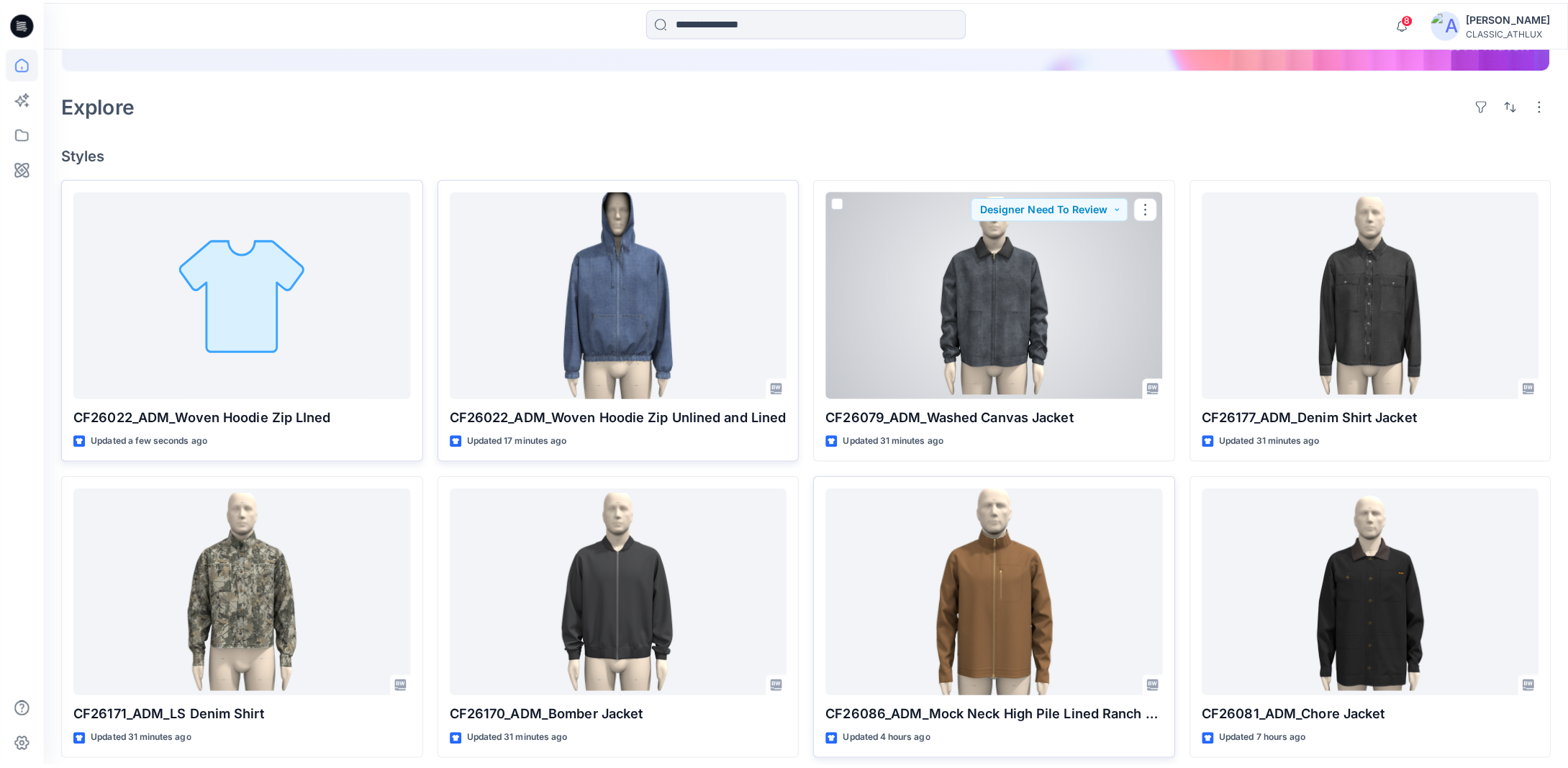
scroll to position [452, 0]
